Goal: Information Seeking & Learning: Learn about a topic

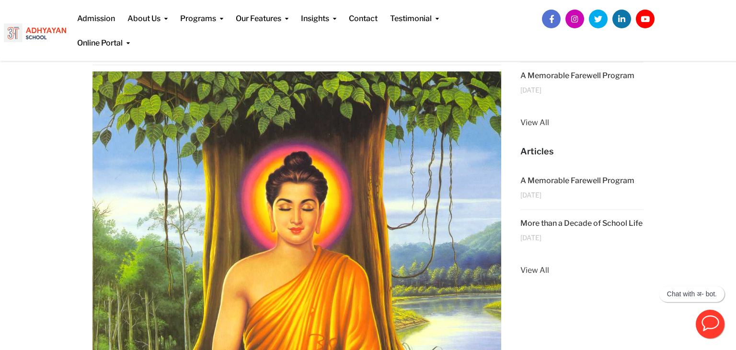
scroll to position [241, 0]
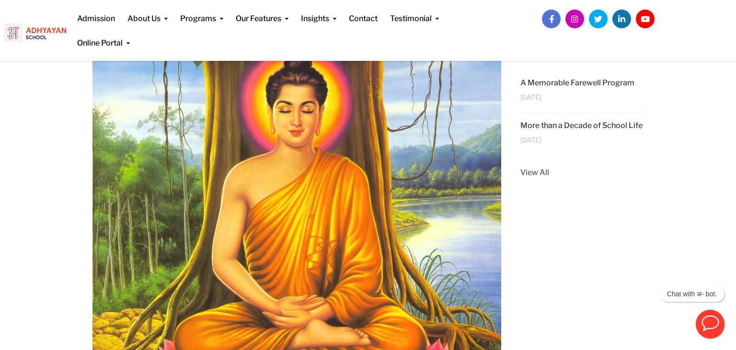
click at [206, 182] on img at bounding box center [296, 255] width 409 height 563
click at [287, 262] on img at bounding box center [296, 255] width 409 height 563
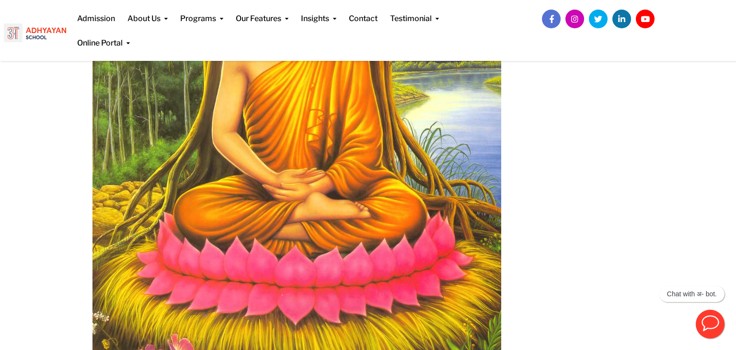
scroll to position [373, 0]
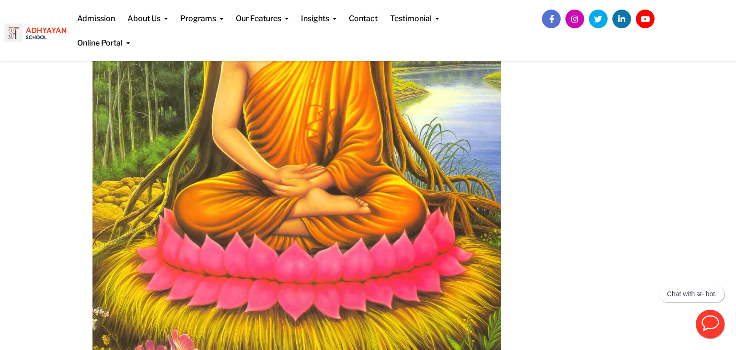
click at [444, 274] on img at bounding box center [296, 123] width 409 height 563
click at [378, 211] on img at bounding box center [296, 123] width 409 height 563
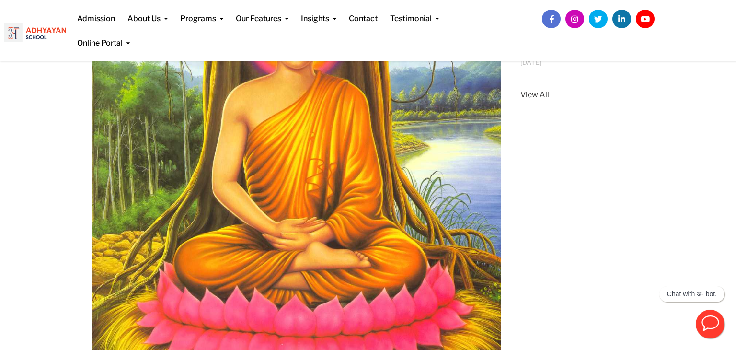
scroll to position [318, 0]
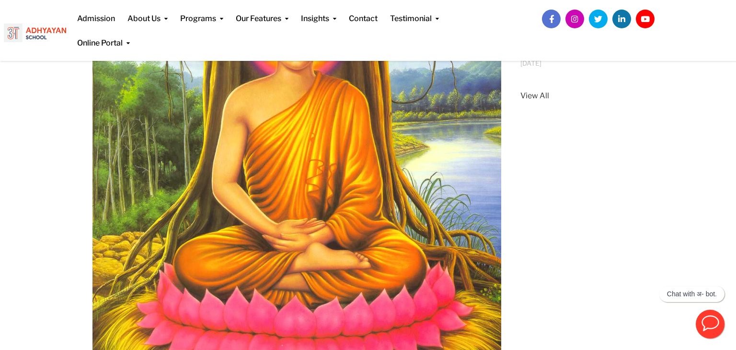
click at [206, 137] on img at bounding box center [296, 178] width 409 height 563
click at [311, 151] on img at bounding box center [296, 178] width 409 height 563
click at [534, 102] on link "View All" at bounding box center [582, 96] width 124 height 12
click at [351, 195] on img at bounding box center [296, 178] width 409 height 563
